Goal: Information Seeking & Learning: Learn about a topic

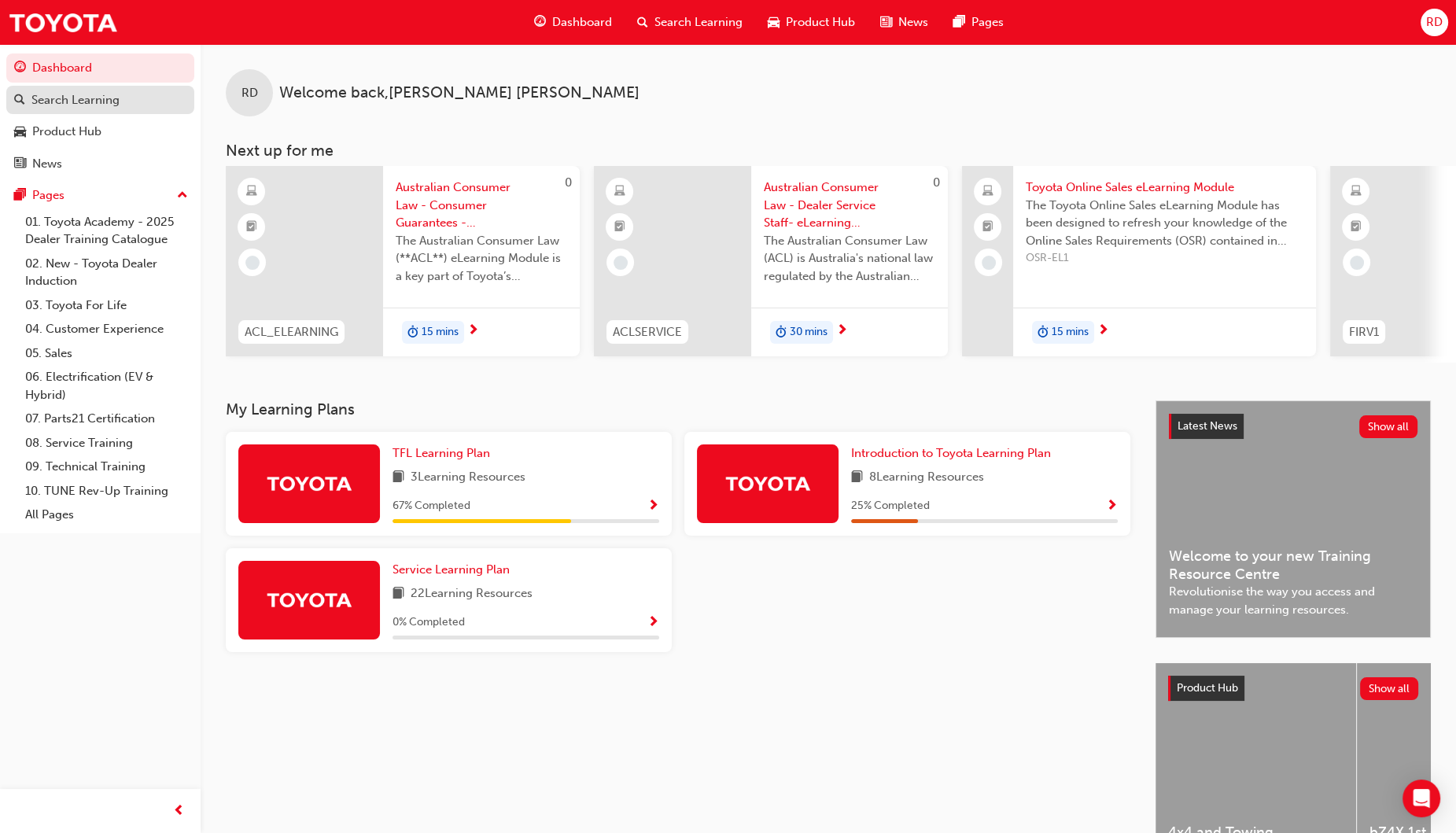
click at [80, 98] on div "Search Learning" at bounding box center [76, 100] width 89 height 18
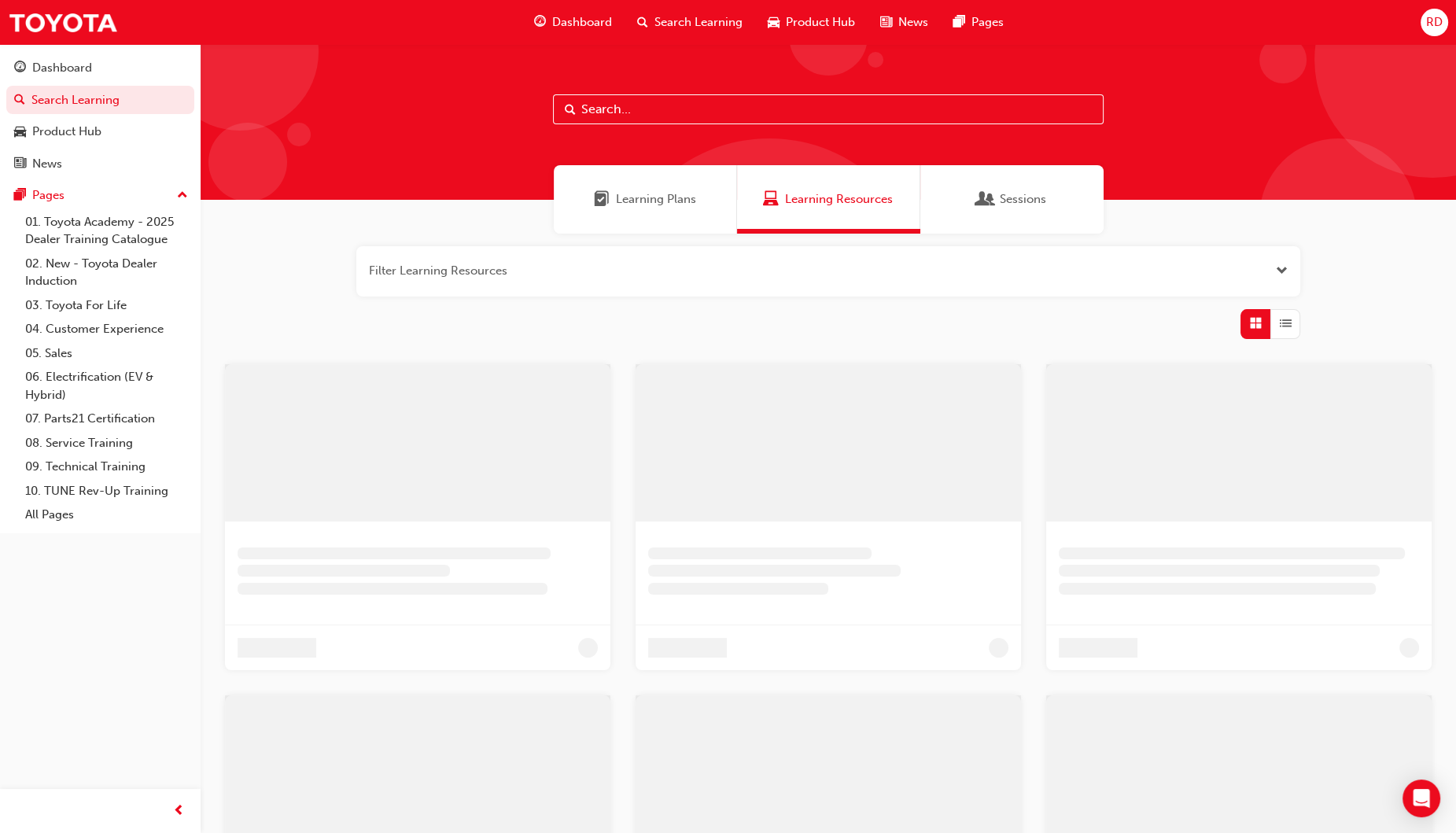
click at [660, 112] on input "text" at bounding box center [828, 109] width 551 height 30
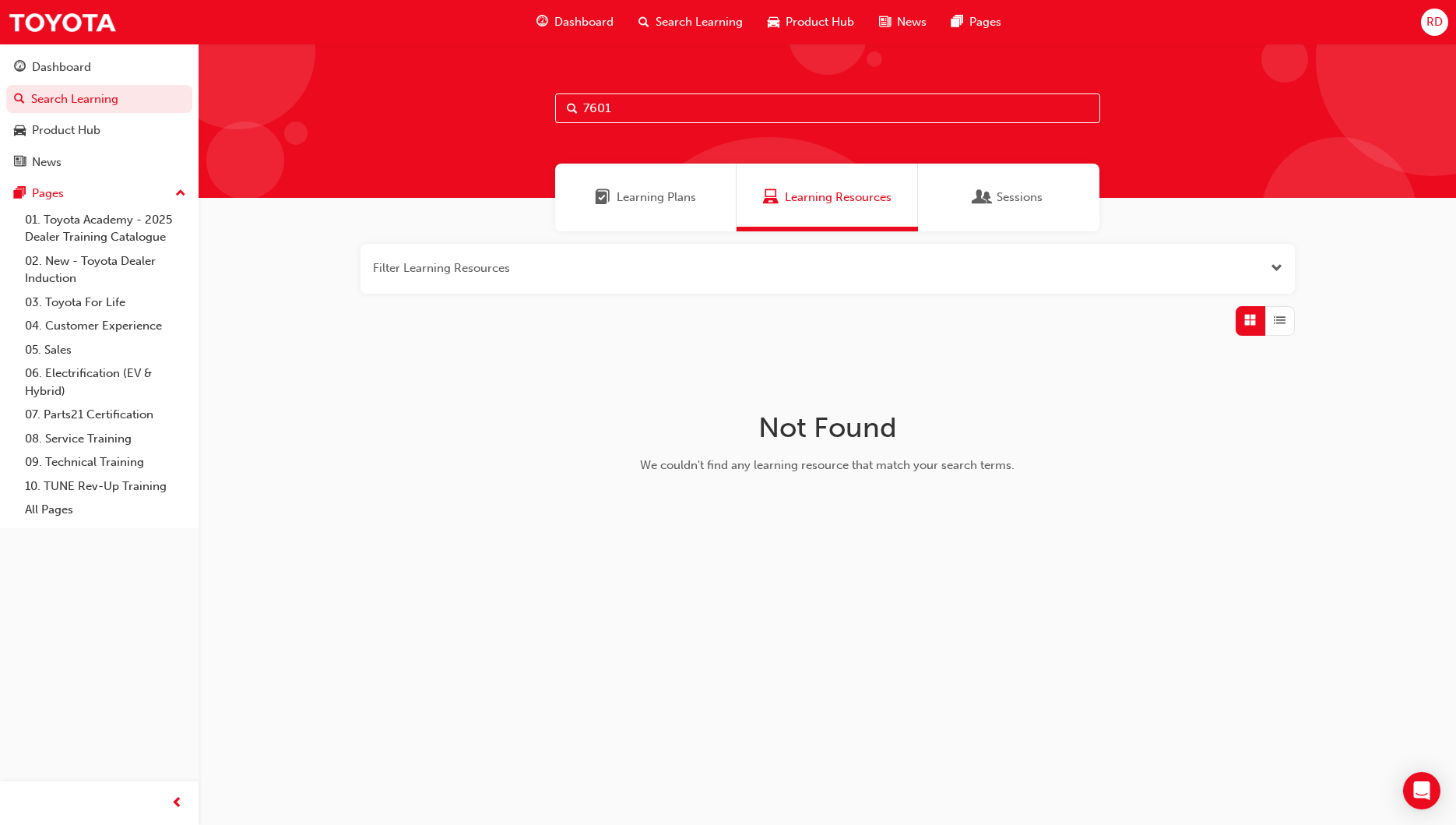
click at [653, 111] on input "7601" at bounding box center [828, 108] width 545 height 29
type input "7"
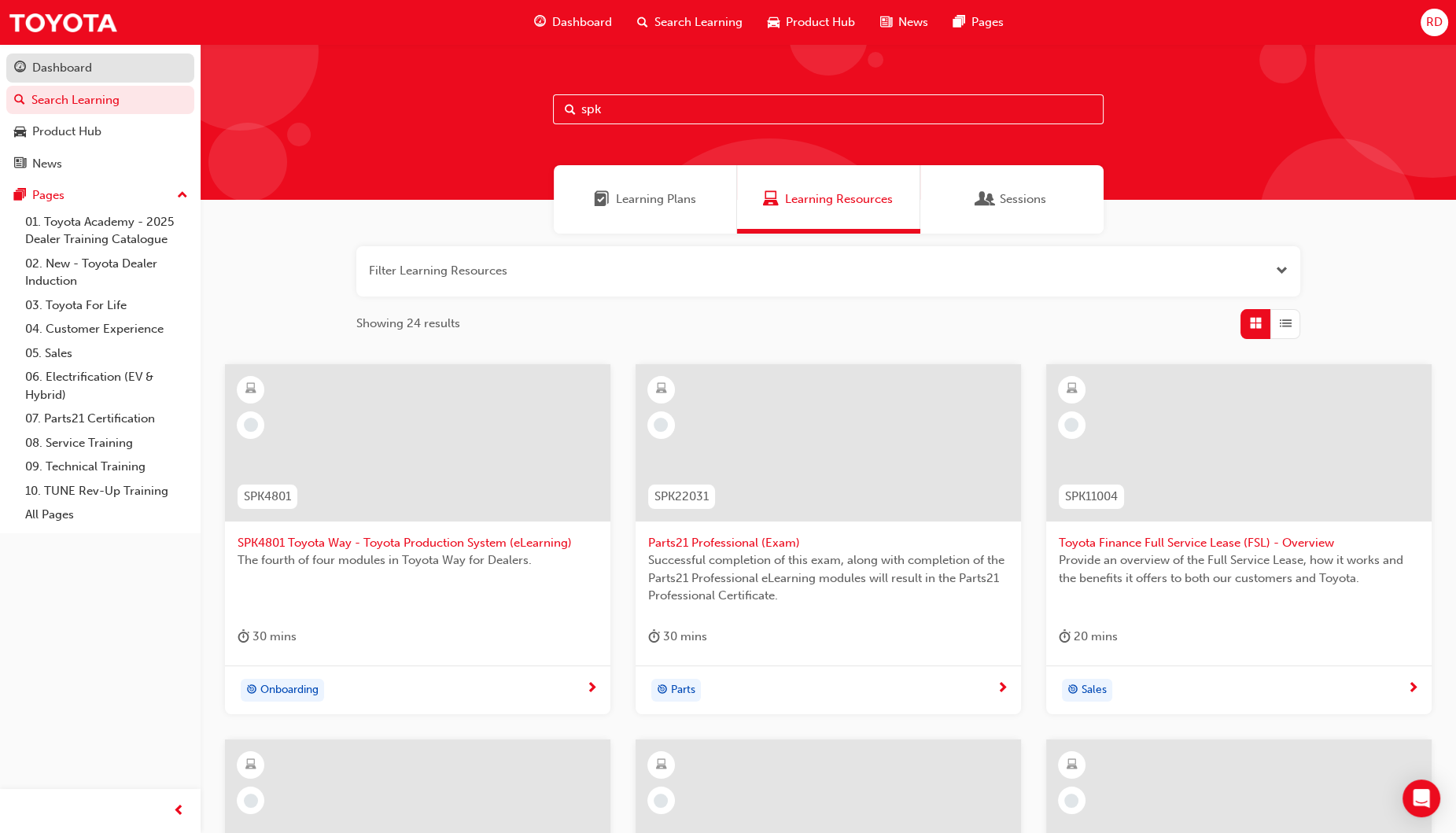
type input "spk"
click at [79, 73] on div "Dashboard" at bounding box center [62, 68] width 60 height 18
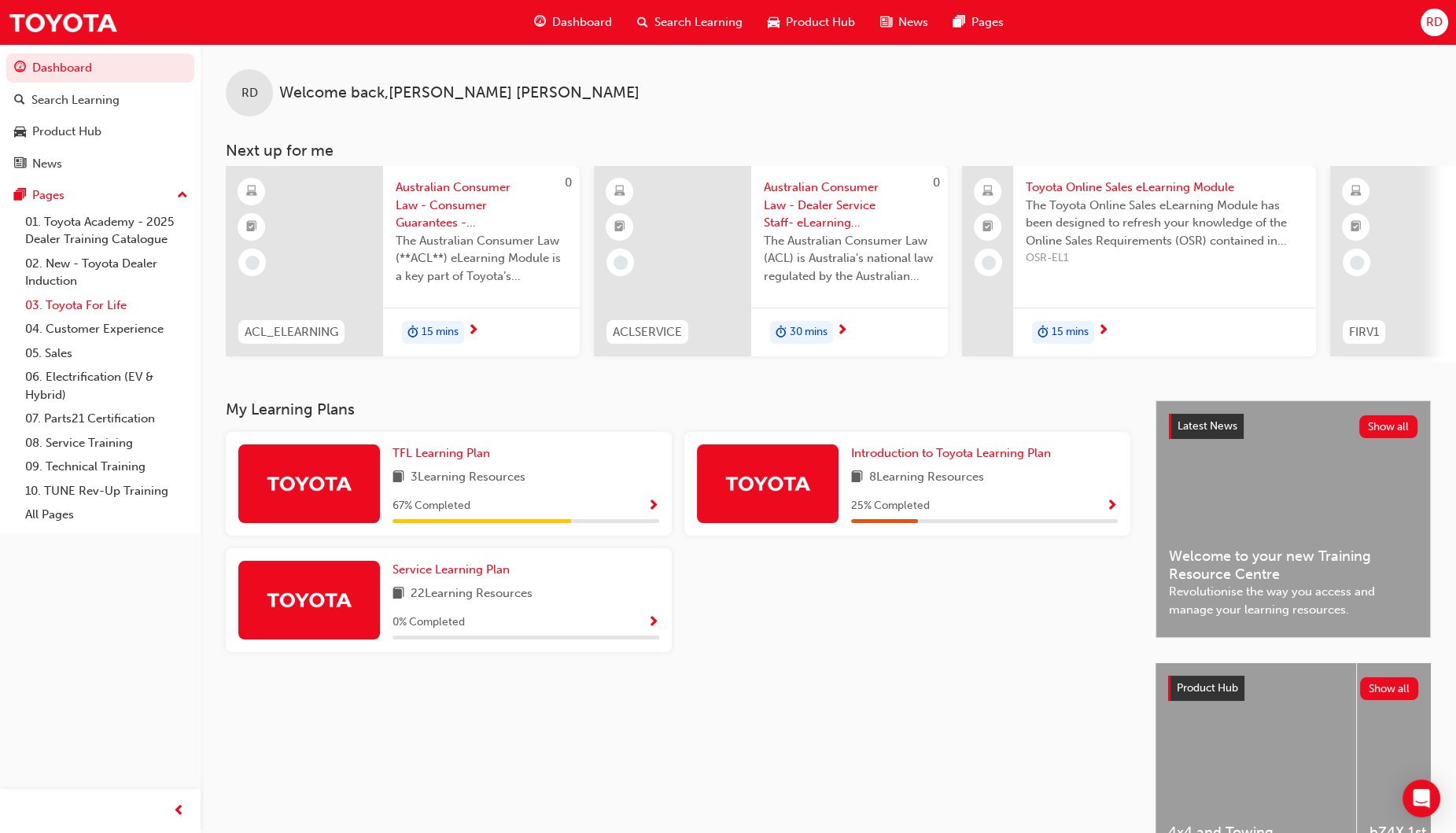
click at [96, 307] on link "03. Toyota For Life" at bounding box center [106, 305] width 175 height 25
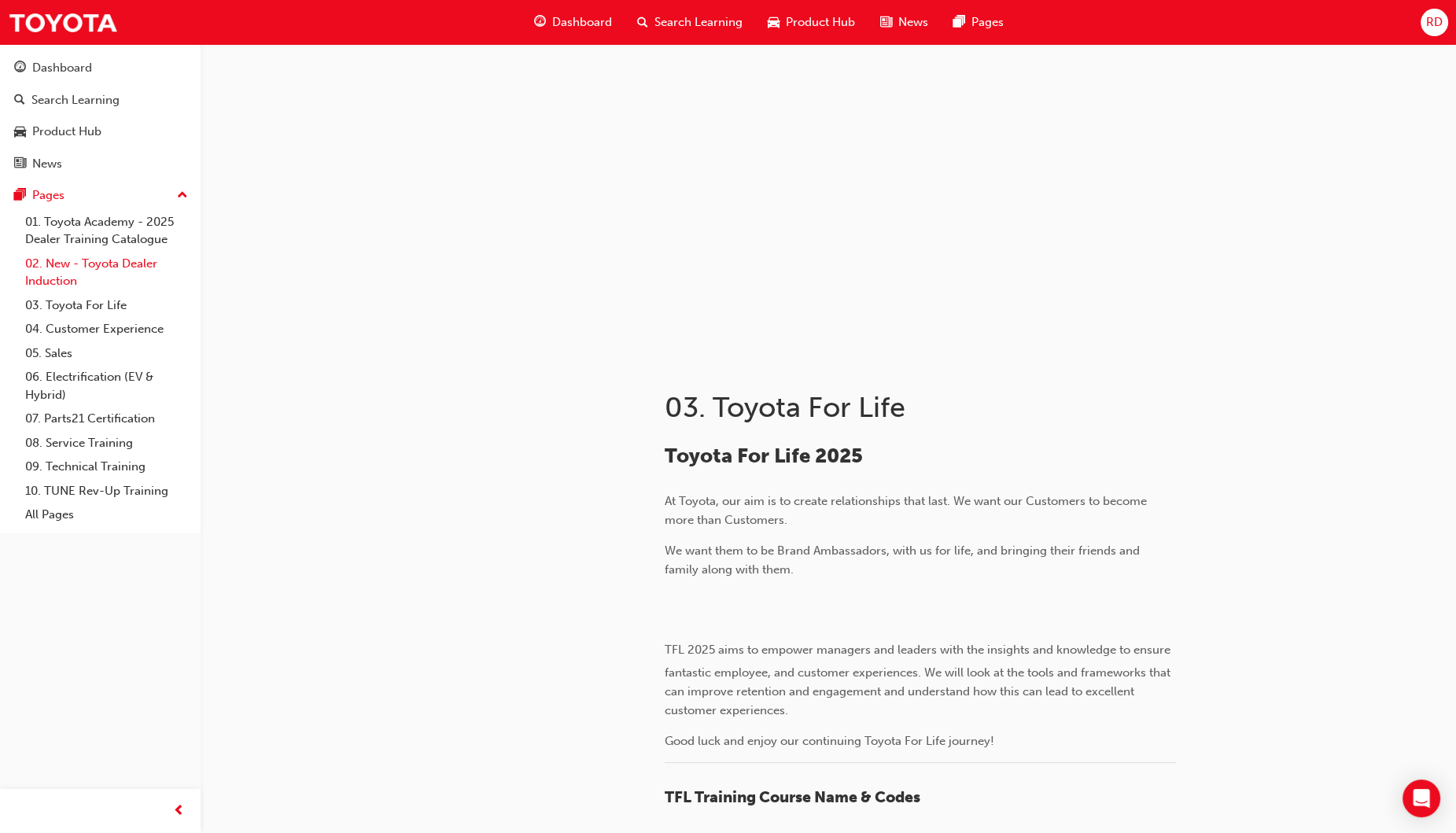
click at [101, 279] on link "02. New - Toyota Dealer Induction" at bounding box center [106, 272] width 175 height 41
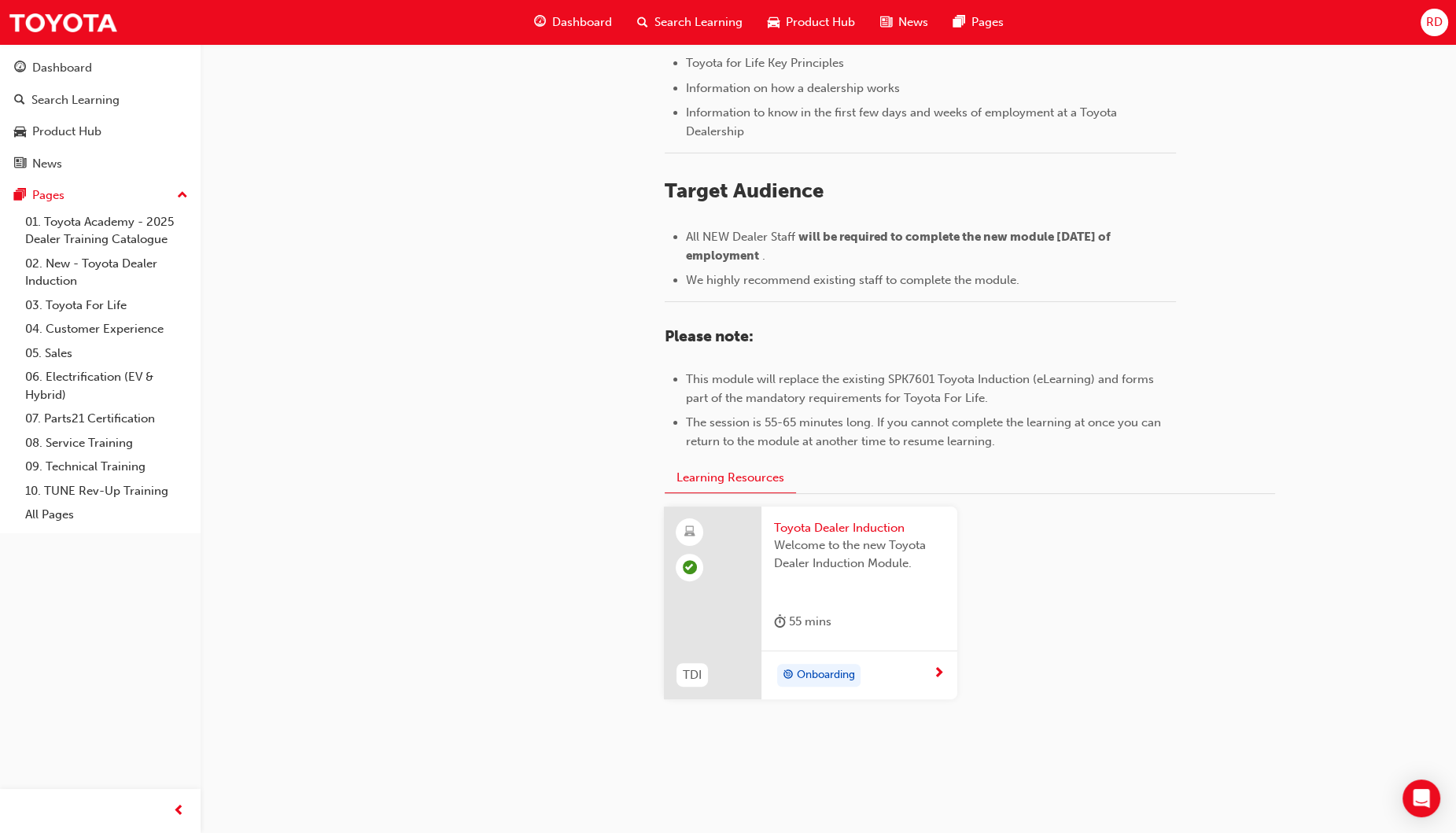
scroll to position [574, 0]
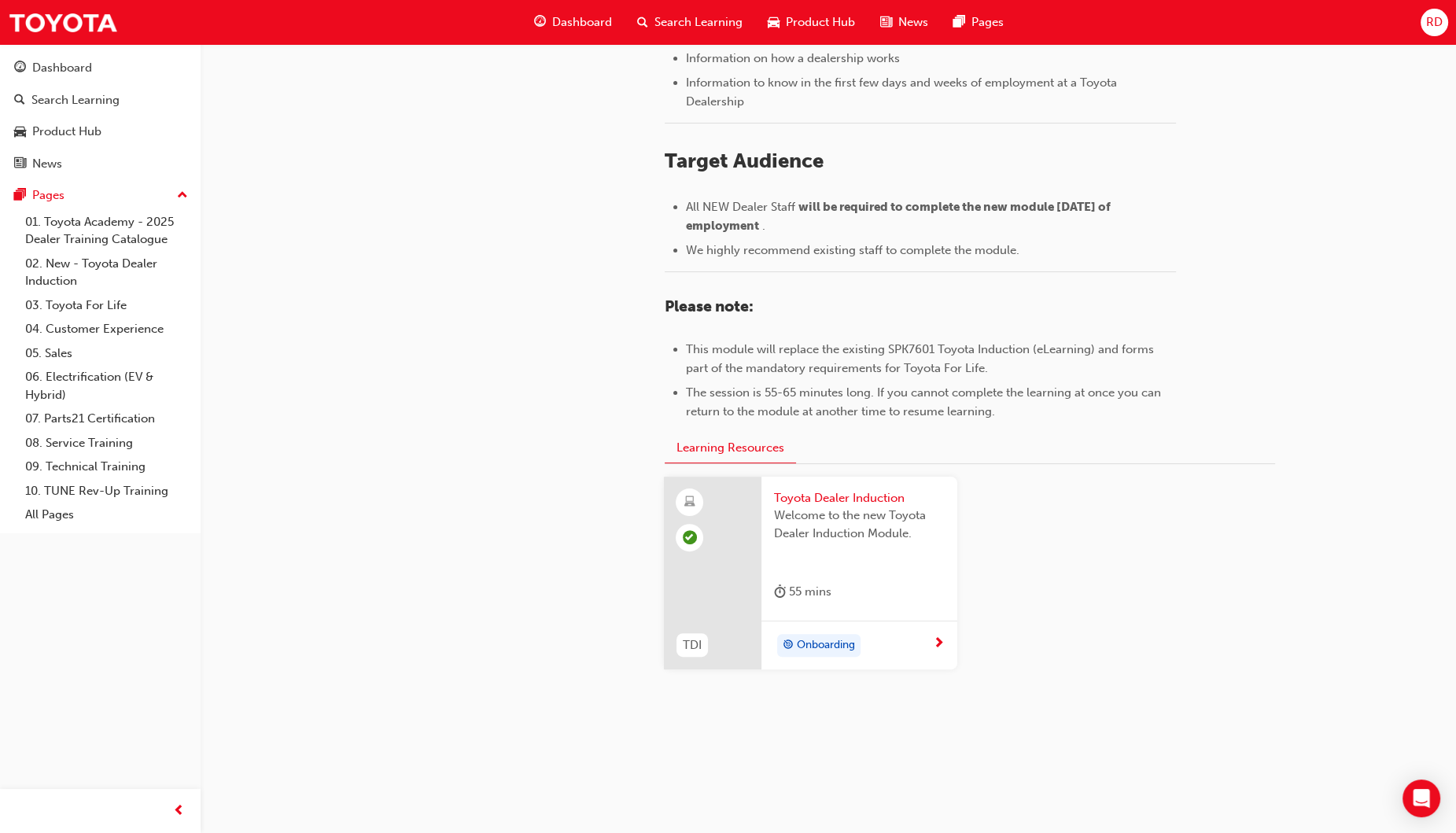
click at [840, 494] on span "Toyota Dealer Induction" at bounding box center [860, 498] width 171 height 18
